Goal: Task Accomplishment & Management: Use online tool/utility

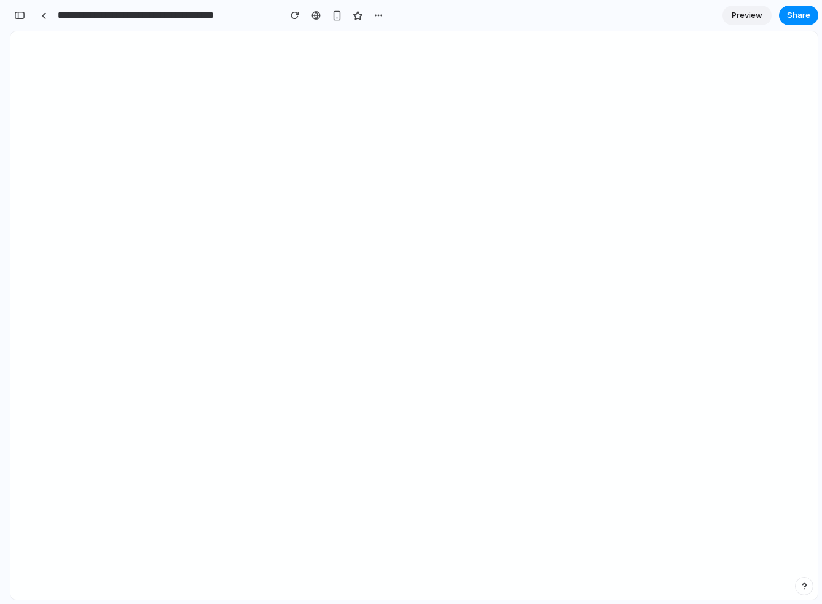
scroll to position [106, 0]
click at [334, 15] on div "button" at bounding box center [337, 15] width 10 height 10
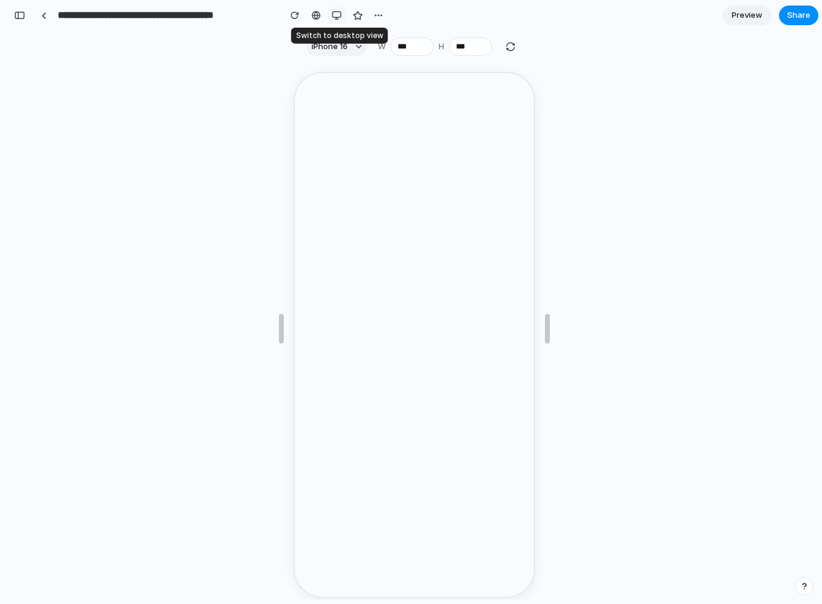
click at [334, 15] on div "button" at bounding box center [337, 15] width 10 height 10
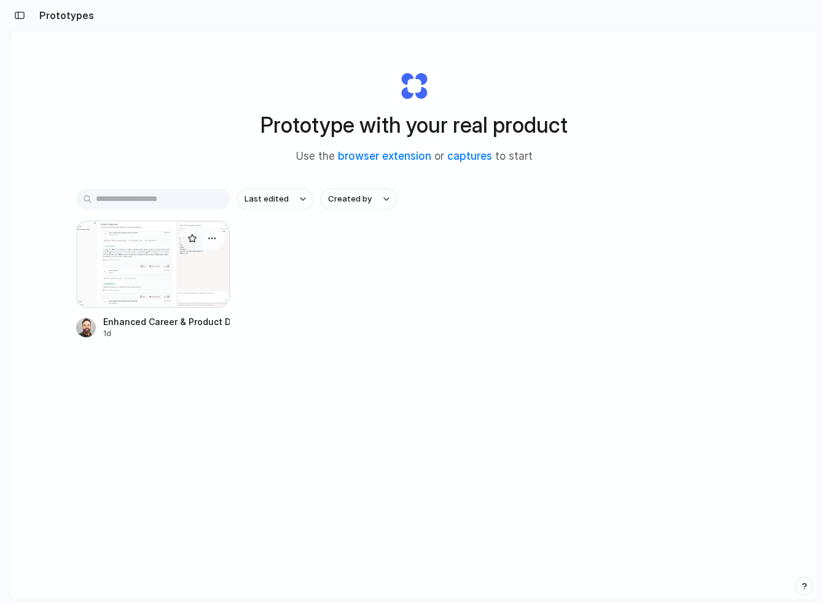
click at [141, 263] on div at bounding box center [153, 264] width 154 height 87
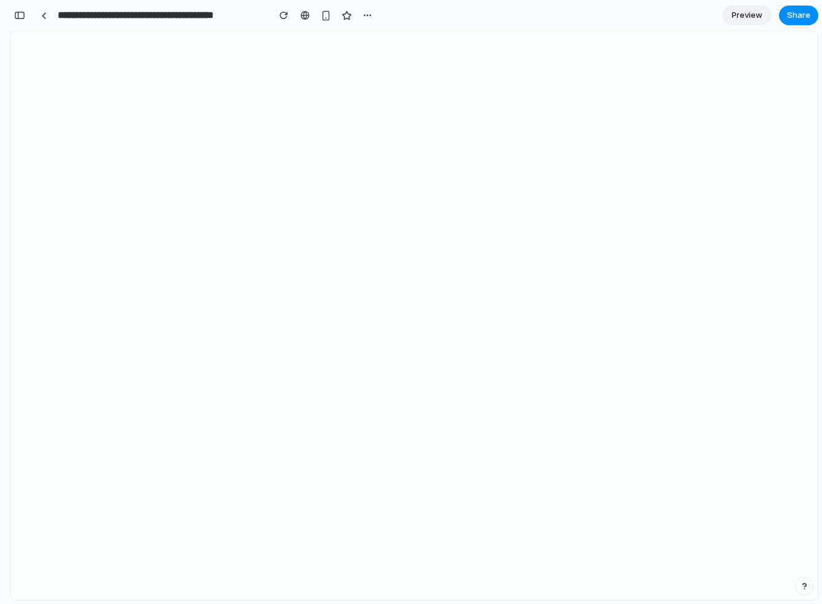
scroll to position [106, 0]
click at [20, 14] on div "button" at bounding box center [19, 15] width 11 height 9
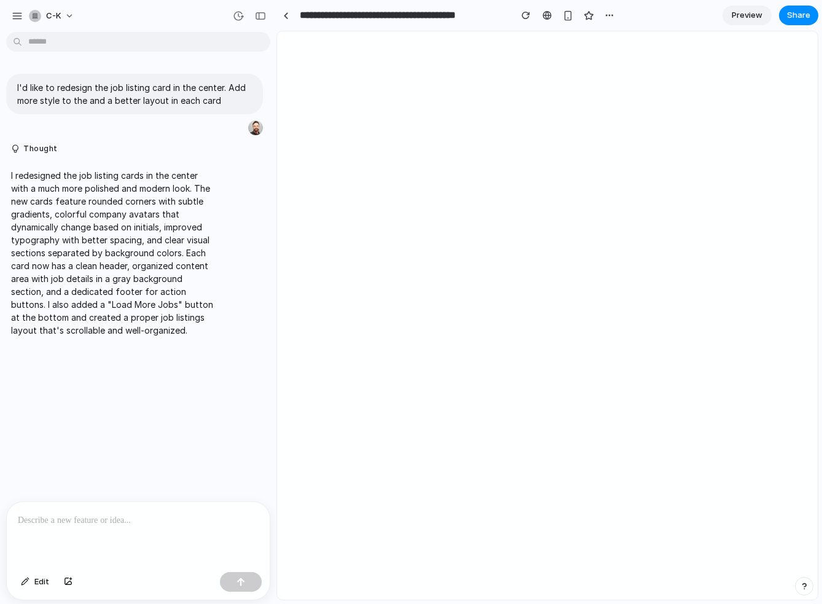
scroll to position [0, 0]
click at [109, 516] on p at bounding box center [138, 520] width 241 height 15
click at [33, 582] on button "Edit" at bounding box center [35, 582] width 41 height 20
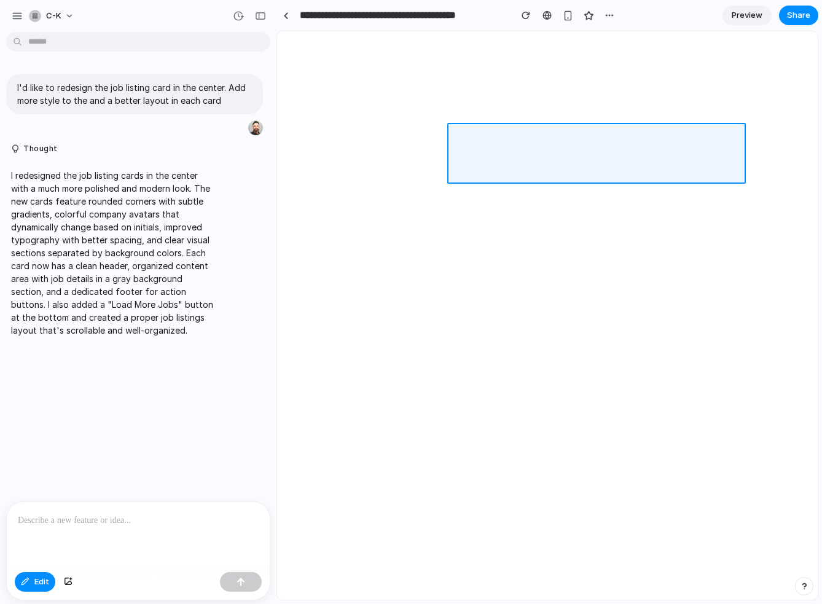
click at [454, 146] on div at bounding box center [548, 316] width 540 height 568
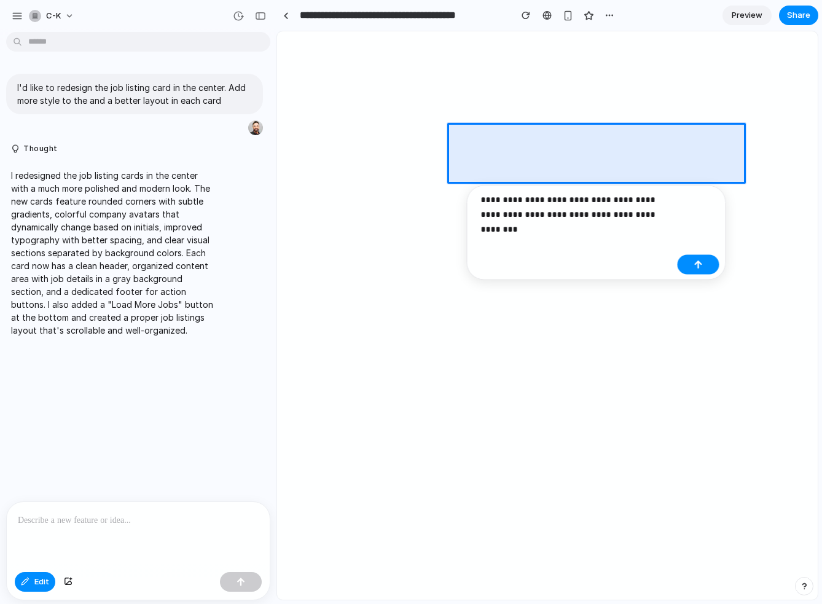
click at [552, 217] on p "**********" at bounding box center [577, 206] width 192 height 29
click at [686, 259] on button "button" at bounding box center [699, 265] width 42 height 20
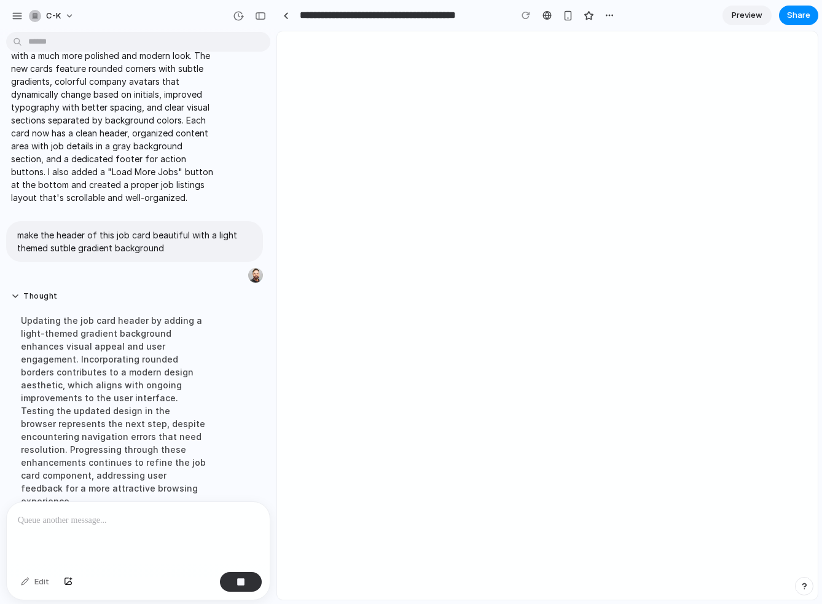
scroll to position [160, 0]
